Goal: Register for event/course

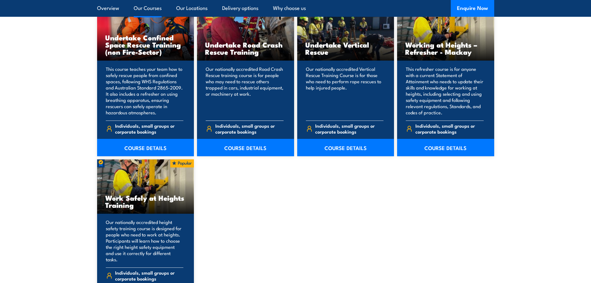
scroll to position [714, 0]
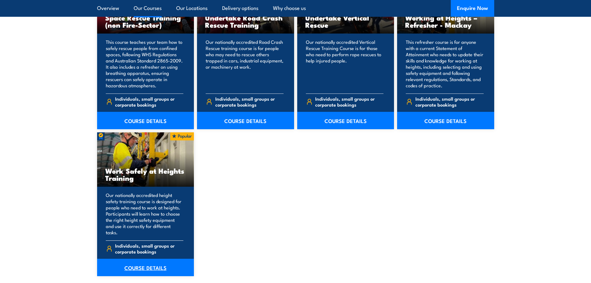
click at [145, 260] on link "COURSE DETAILS" at bounding box center [145, 267] width 97 height 17
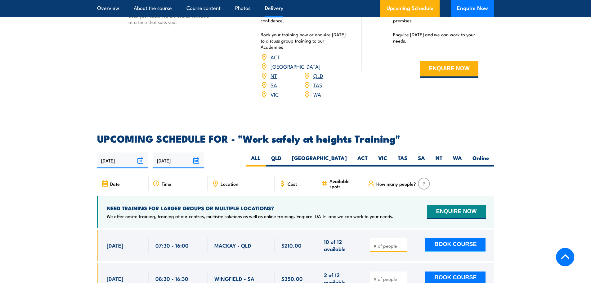
scroll to position [869, 0]
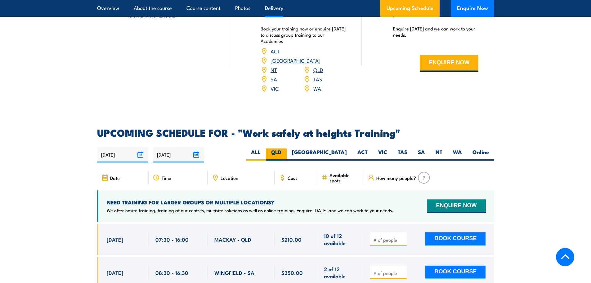
click at [287, 148] on label "QLD" at bounding box center [276, 154] width 21 height 12
click at [286, 148] on input "QLD" at bounding box center [284, 150] width 4 height 4
radio input "true"
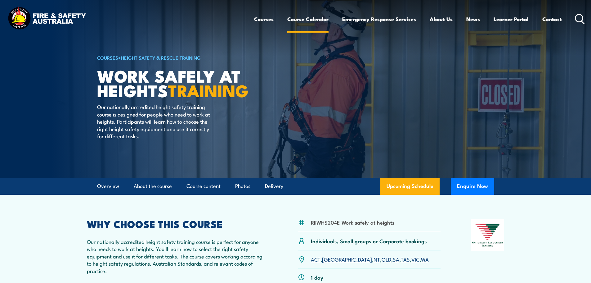
click at [299, 20] on link "Course Calendar" at bounding box center [307, 19] width 41 height 16
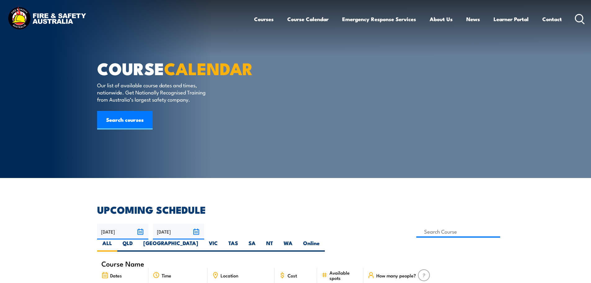
click at [48, 16] on img at bounding box center [46, 19] width 81 height 27
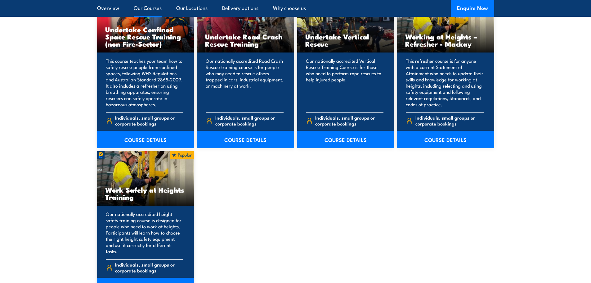
scroll to position [714, 0]
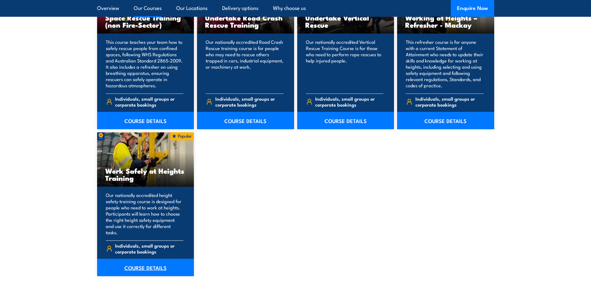
click at [139, 259] on link "COURSE DETAILS" at bounding box center [145, 267] width 97 height 17
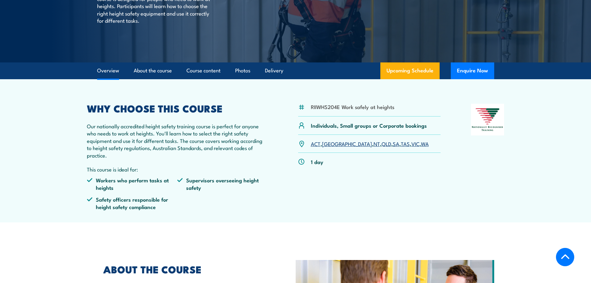
scroll to position [155, 0]
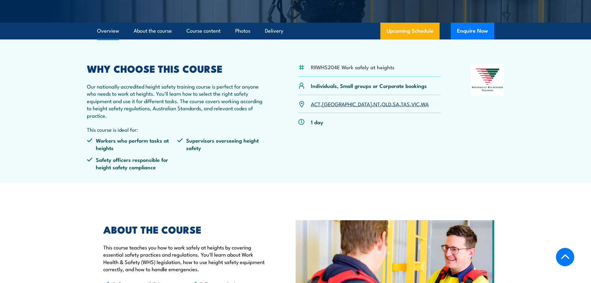
click at [382, 104] on link "QLD" at bounding box center [387, 103] width 10 height 7
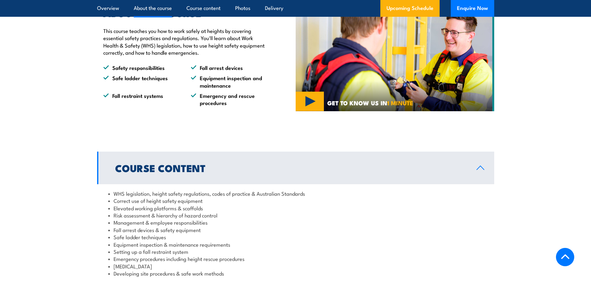
scroll to position [373, 0]
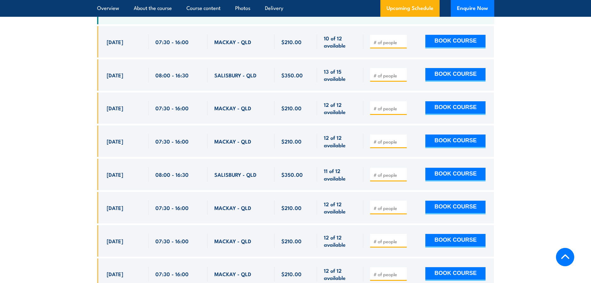
scroll to position [1081, 0]
